Goal: Task Accomplishment & Management: Manage account settings

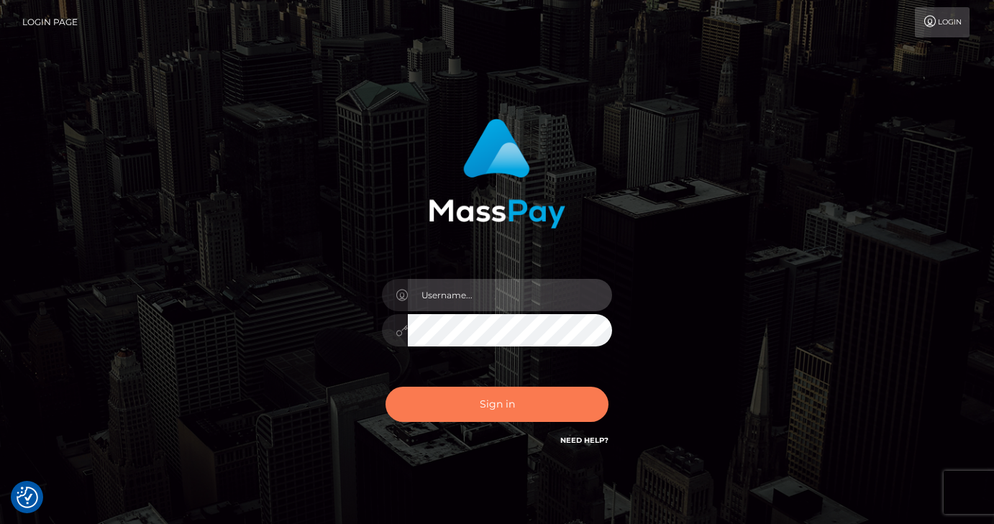
type input "vlad"
click at [501, 421] on button "Sign in" at bounding box center [496, 404] width 223 height 35
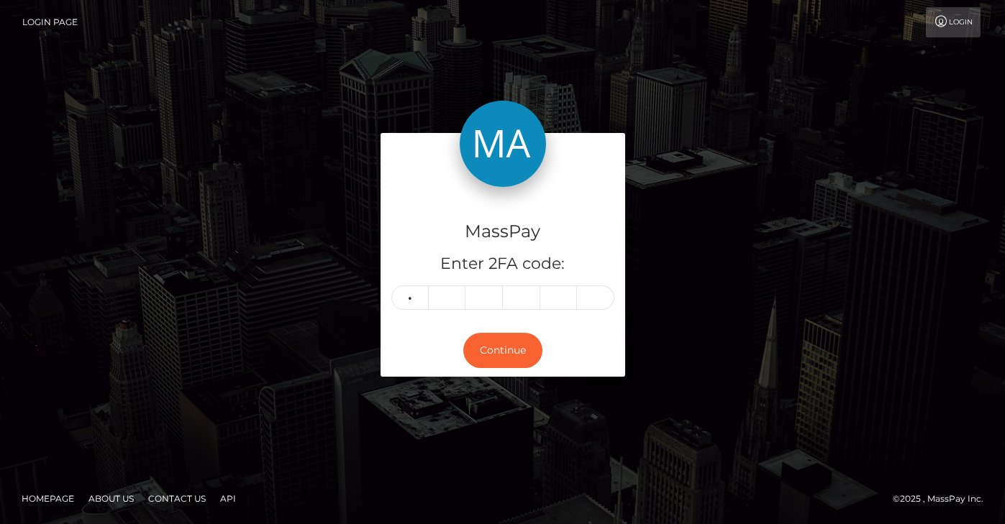
type input "8"
type input "0"
type input "2"
type input "3"
type input "1"
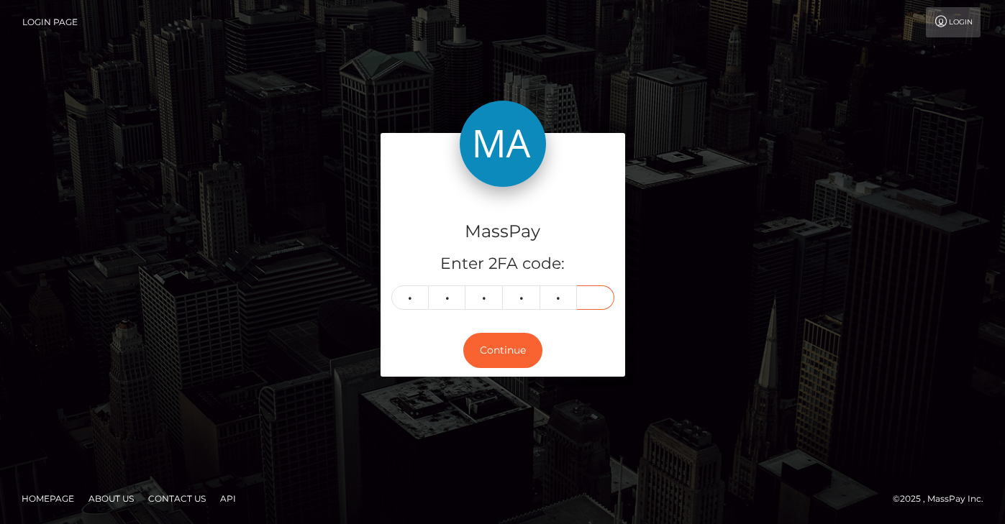
type input "0"
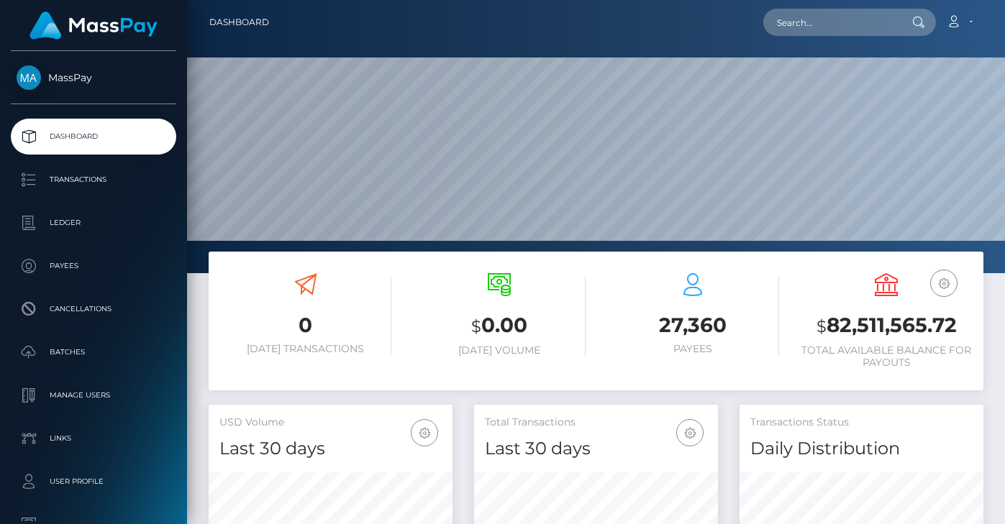
scroll to position [255, 244]
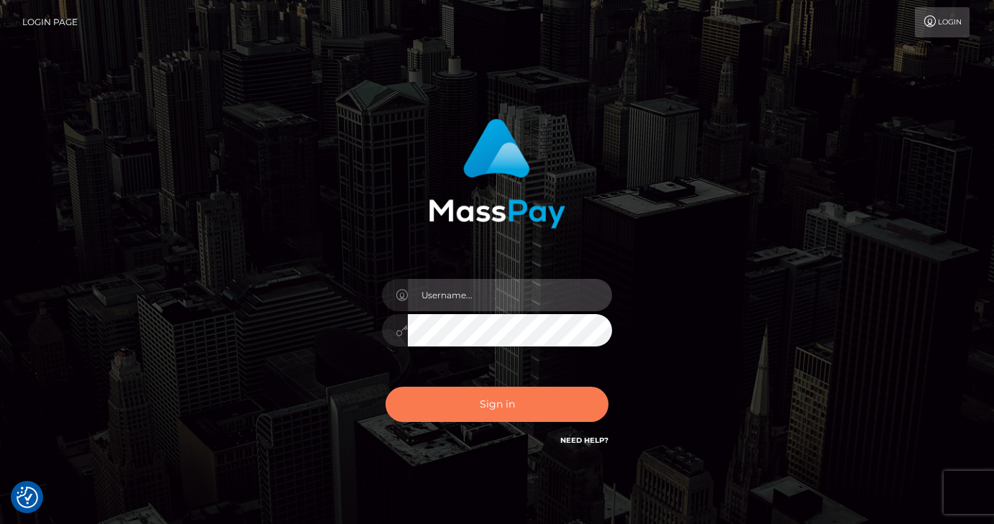
type input "[PERSON_NAME]"
click at [465, 396] on button "Sign in" at bounding box center [496, 404] width 223 height 35
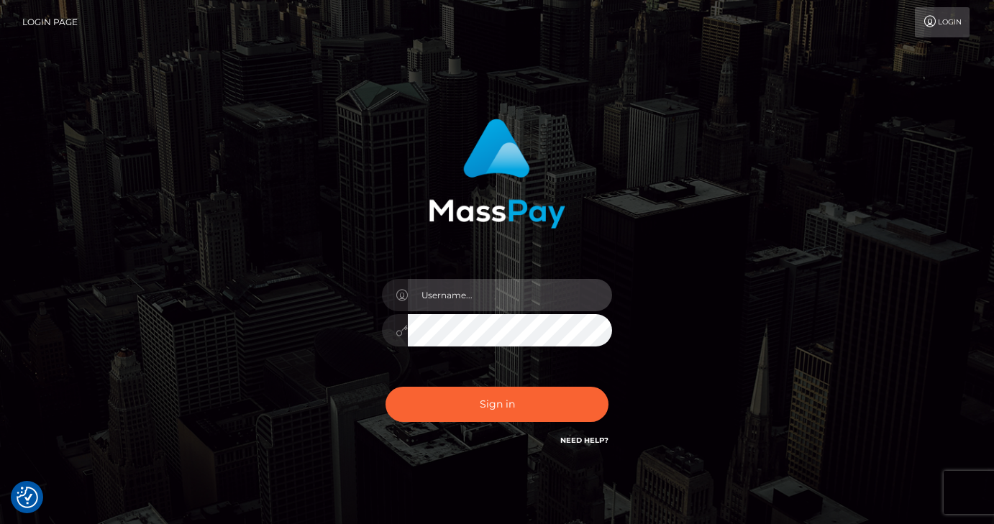
type input "[PERSON_NAME]"
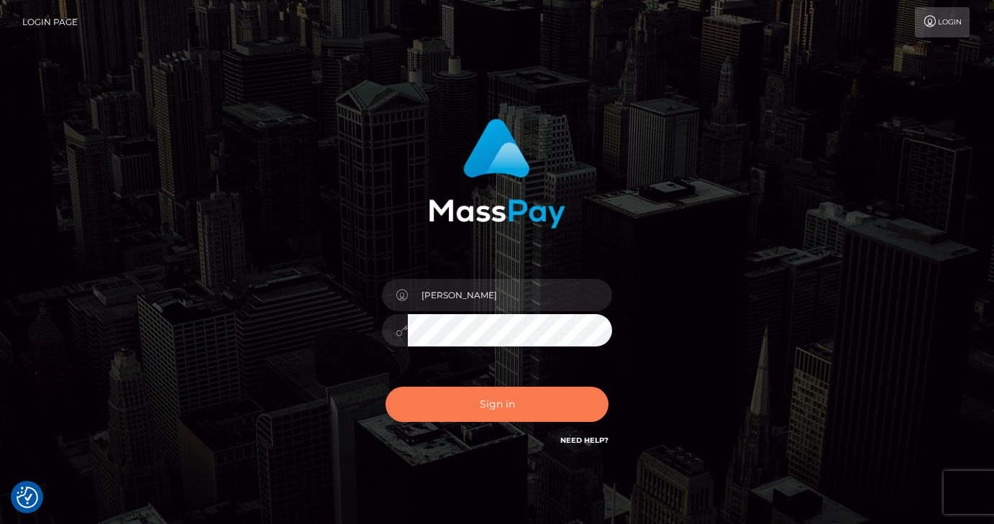
click at [465, 396] on button "Sign in" at bounding box center [496, 404] width 223 height 35
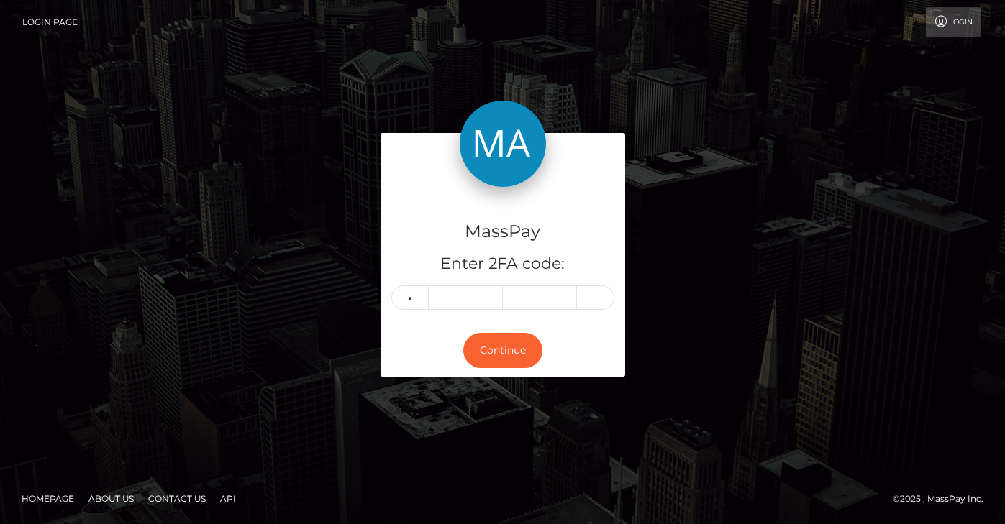
type input "6"
type input "1"
type input "9"
type input "8"
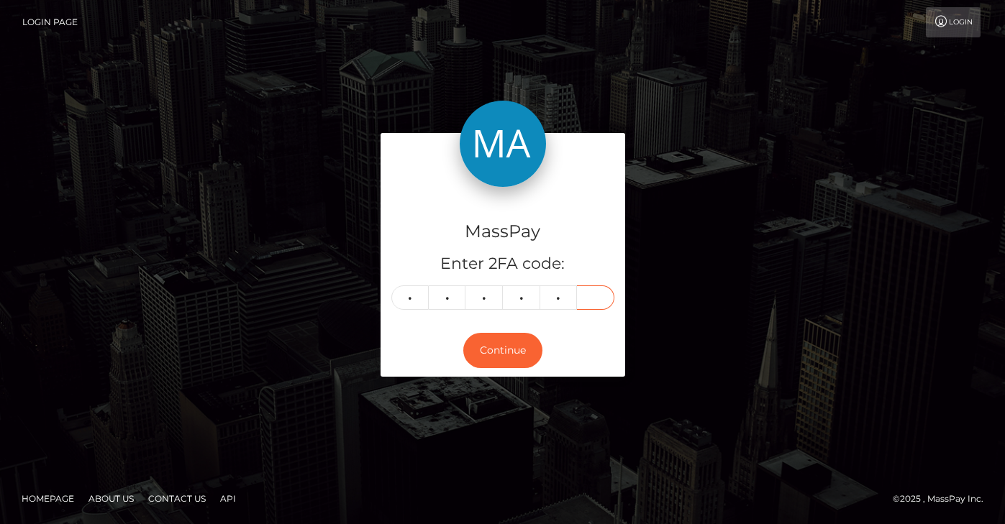
type input "5"
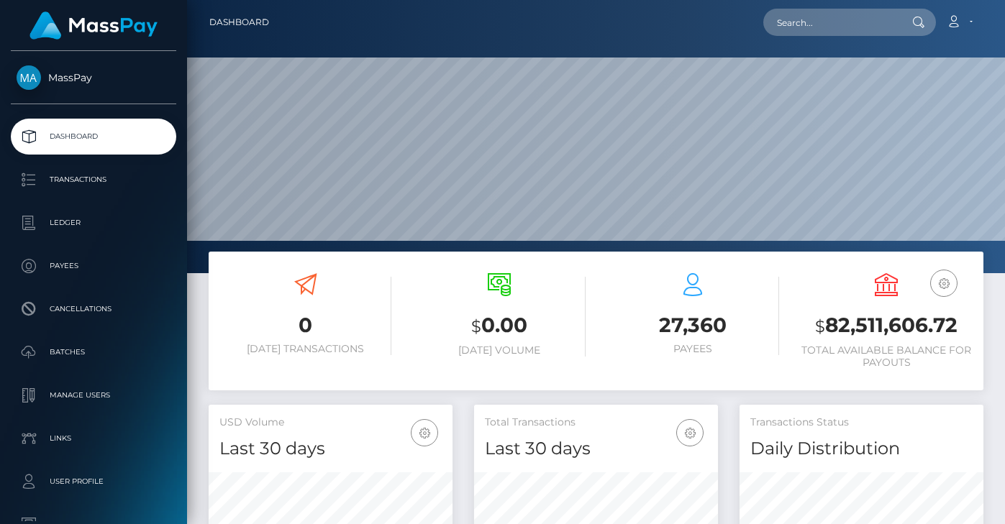
scroll to position [255, 244]
click at [822, 17] on input "text" at bounding box center [830, 22] width 135 height 27
paste input "1GSGkJs5WuPE2bEYTv4tw8hVdc791zQ9YL"
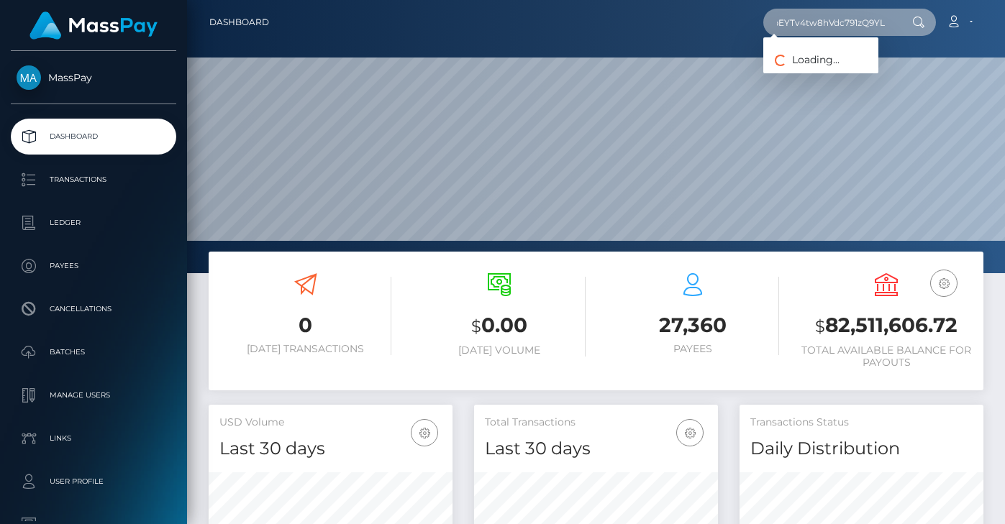
type input "1GSGkJs5WuPE2bEYTv4tw8hVdc791zQ9YL"
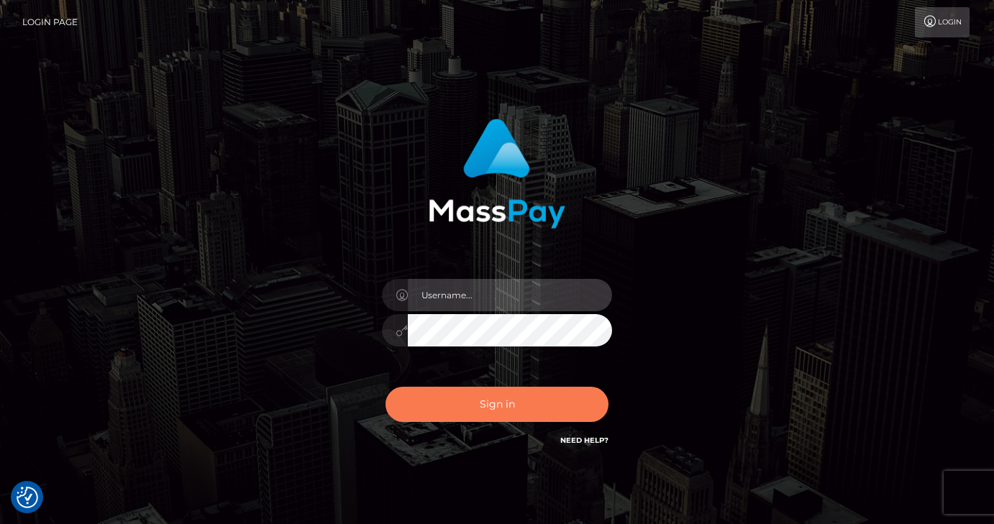
type input "vlad"
click at [512, 410] on button "Sign in" at bounding box center [496, 404] width 223 height 35
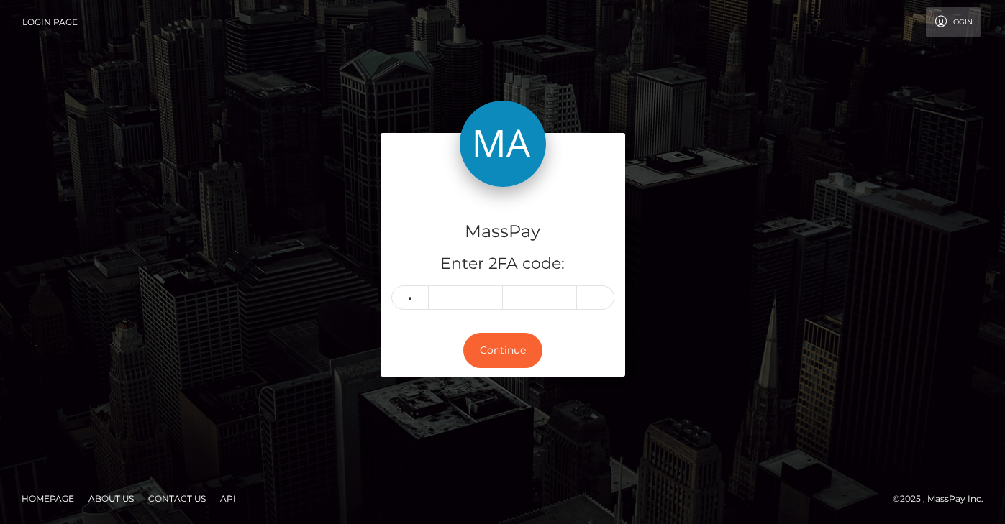
type input "2"
type input "5"
type input "2"
type input "3"
type input "1"
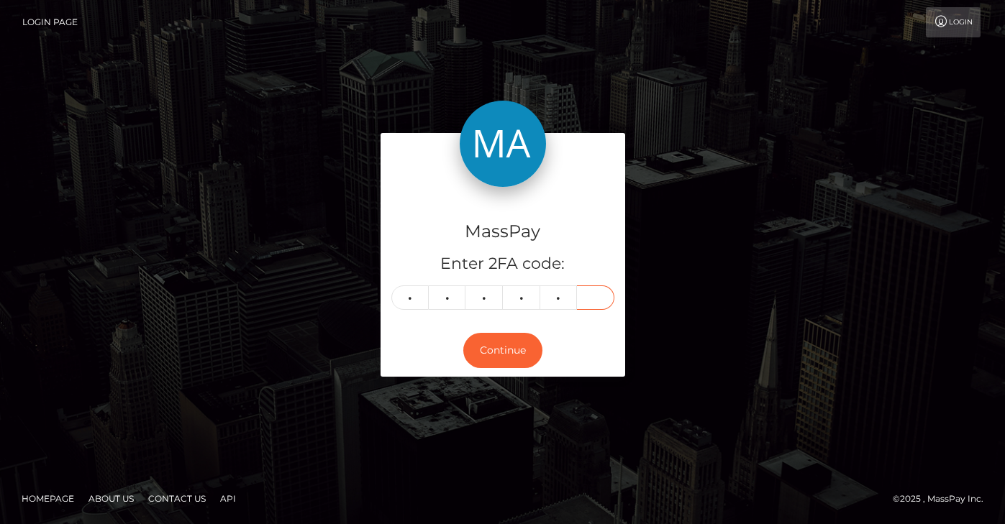
type input "9"
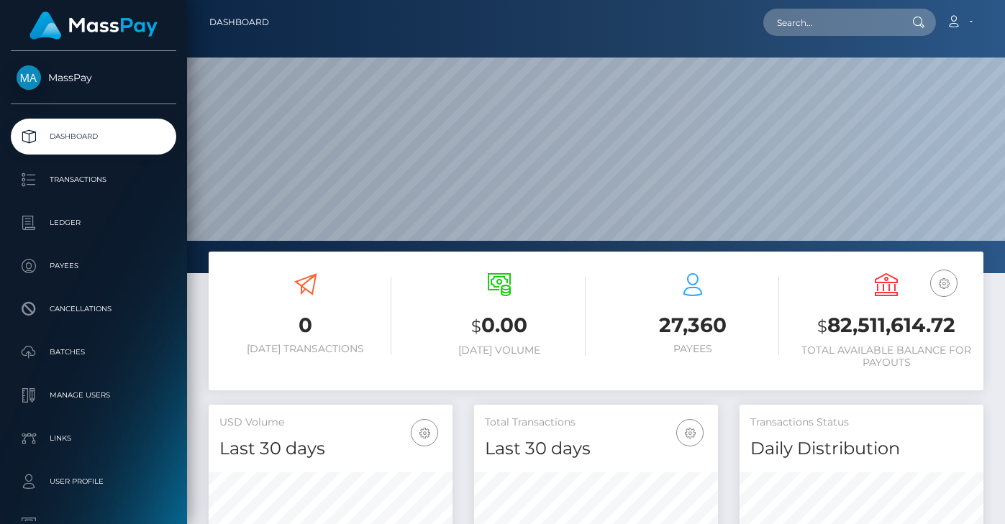
scroll to position [255, 244]
